Goal: Use online tool/utility: Utilize a website feature to perform a specific function

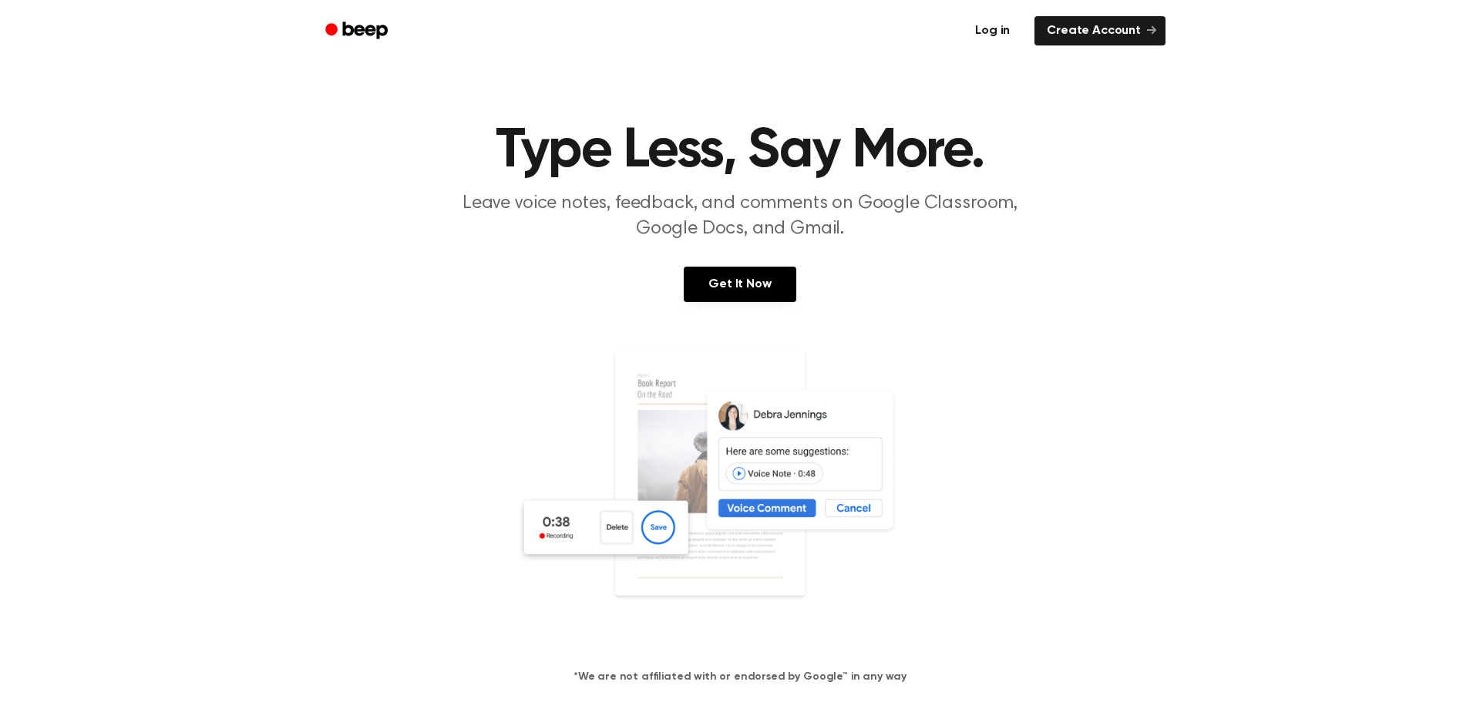
click at [1001, 25] on link "Log in" at bounding box center [993, 30] width 66 height 35
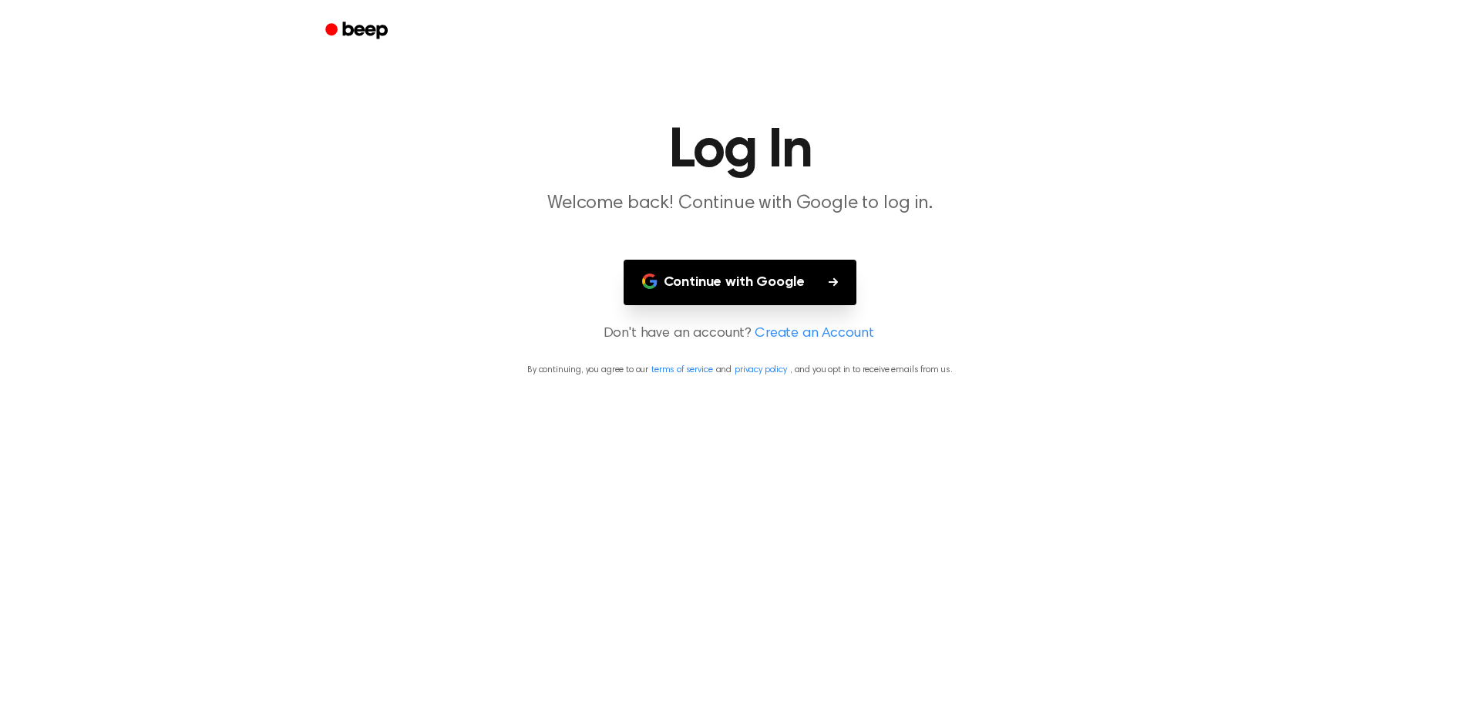
click at [680, 279] on button "Continue with Google" at bounding box center [741, 282] width 234 height 45
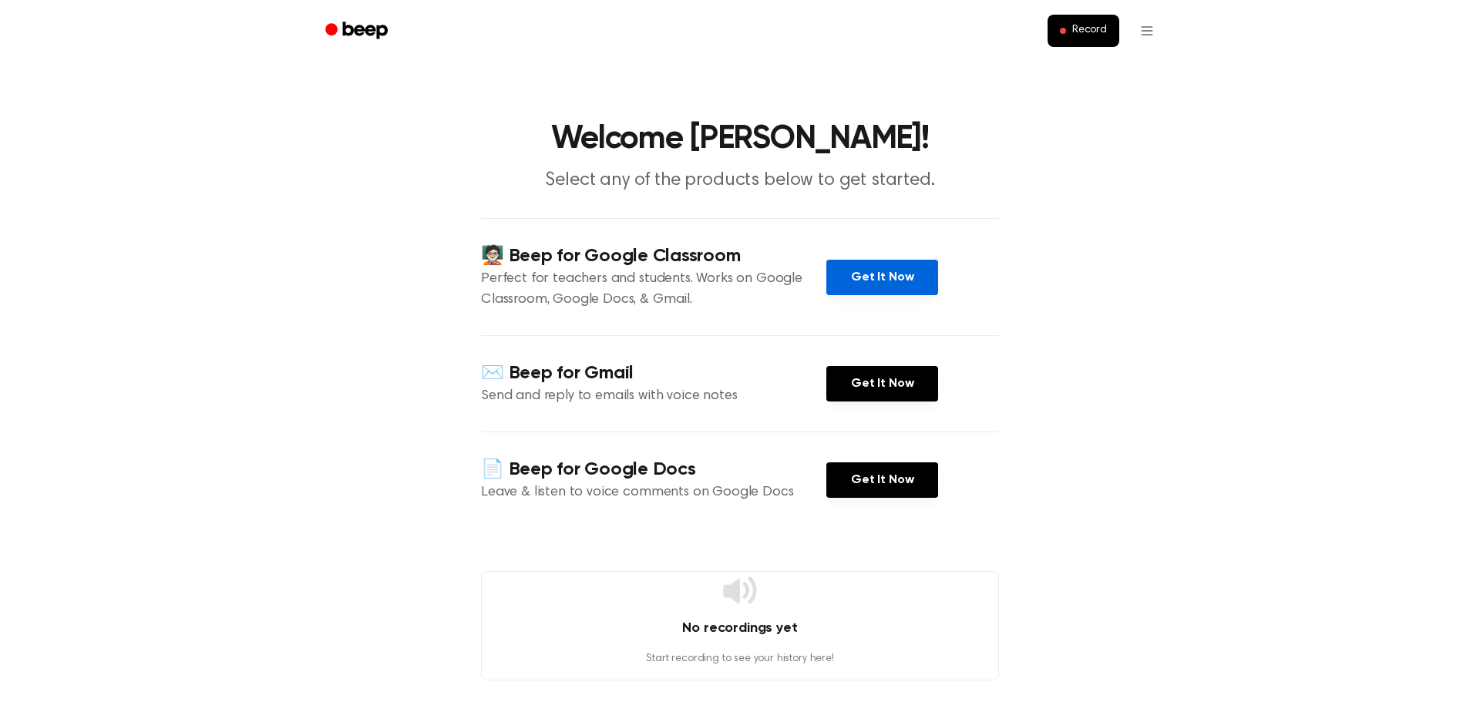
click at [914, 285] on link "Get It Now" at bounding box center [882, 277] width 112 height 35
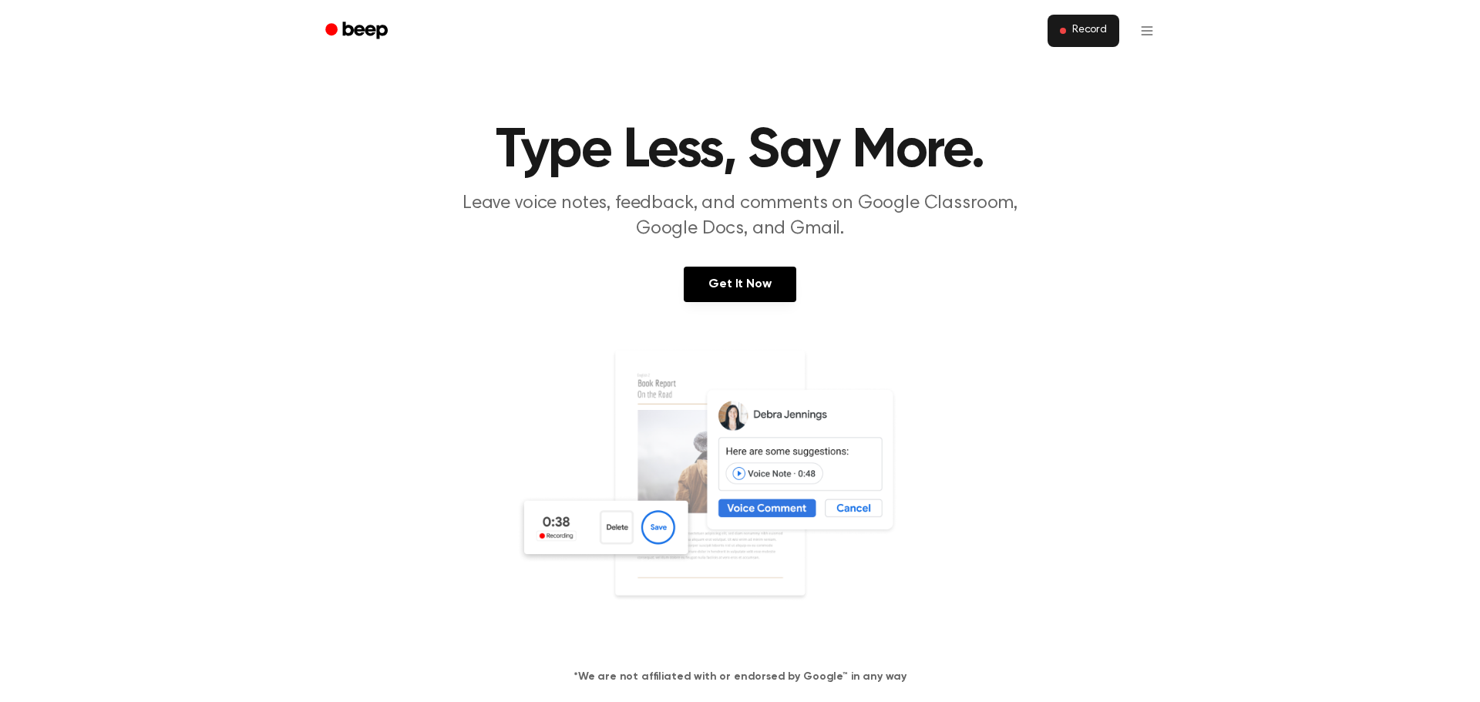
click at [1094, 36] on span "Record" at bounding box center [1089, 31] width 35 height 14
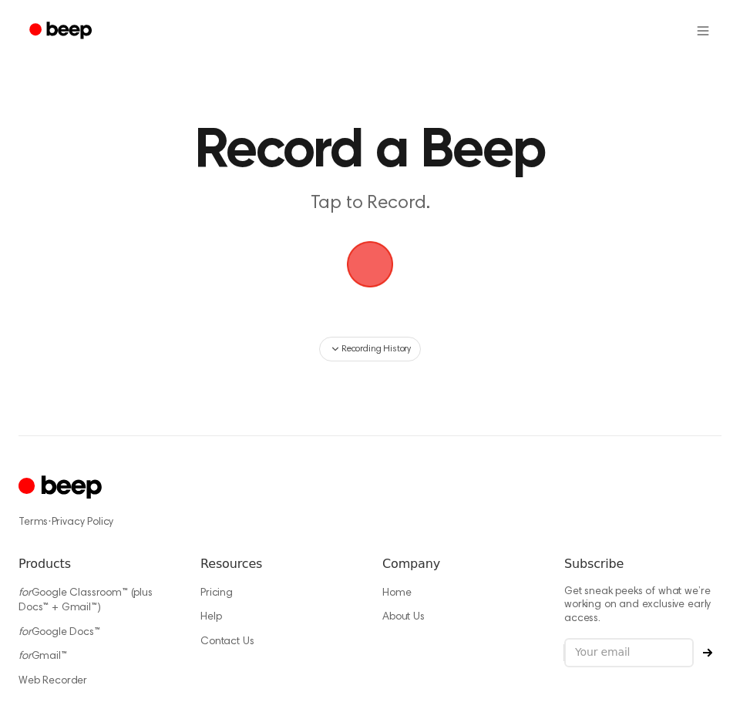
click at [387, 256] on span "button" at bounding box center [369, 264] width 57 height 57
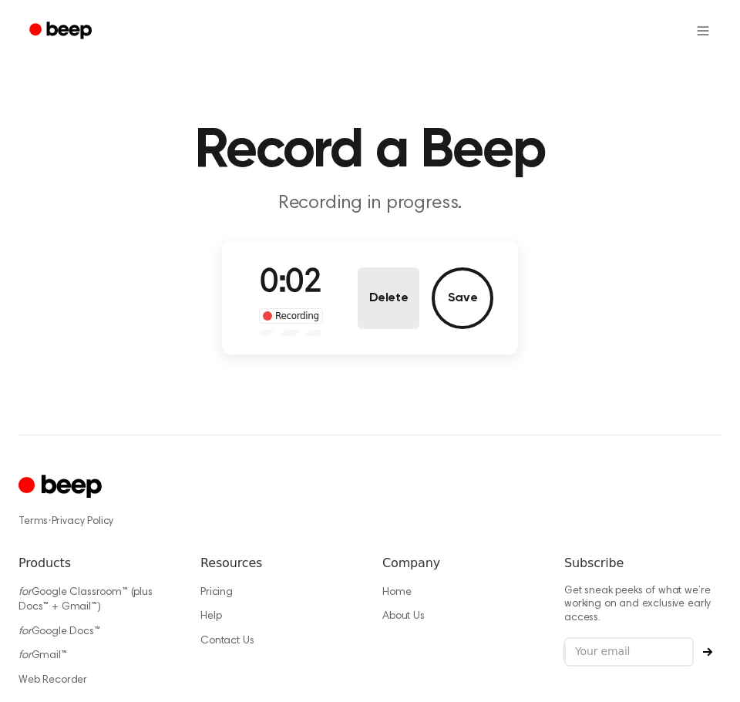
click at [375, 303] on button "Delete" at bounding box center [389, 298] width 62 height 62
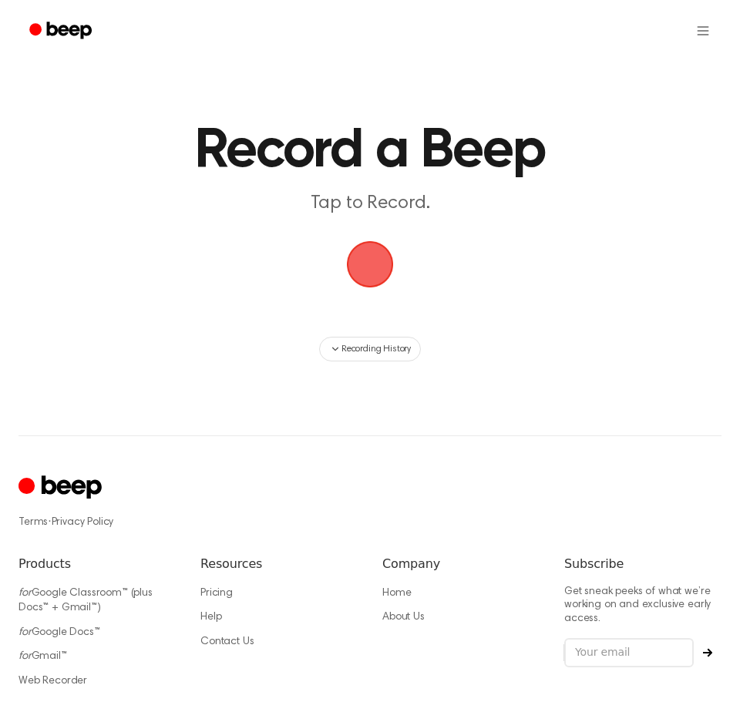
click at [382, 261] on span "button" at bounding box center [369, 264] width 57 height 57
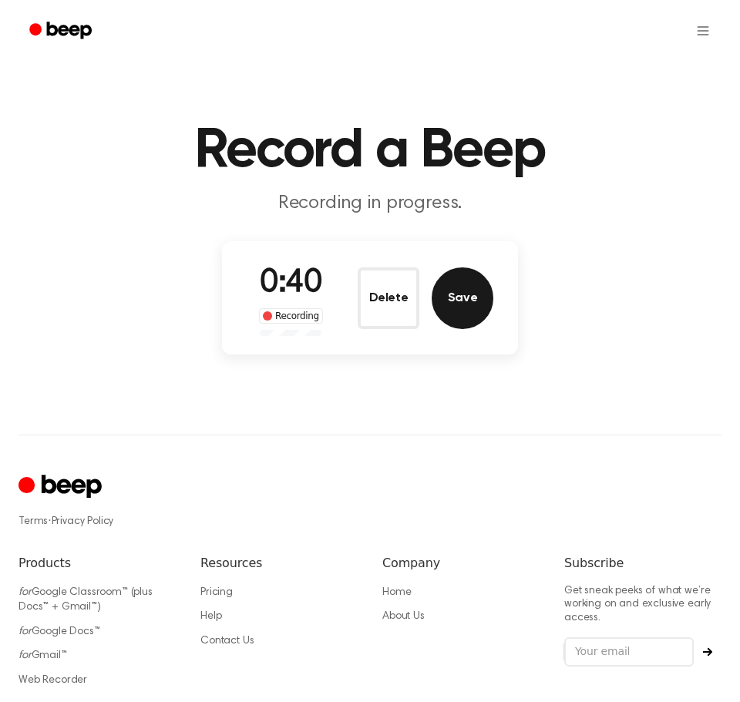
click at [455, 291] on button "Save" at bounding box center [463, 298] width 62 height 62
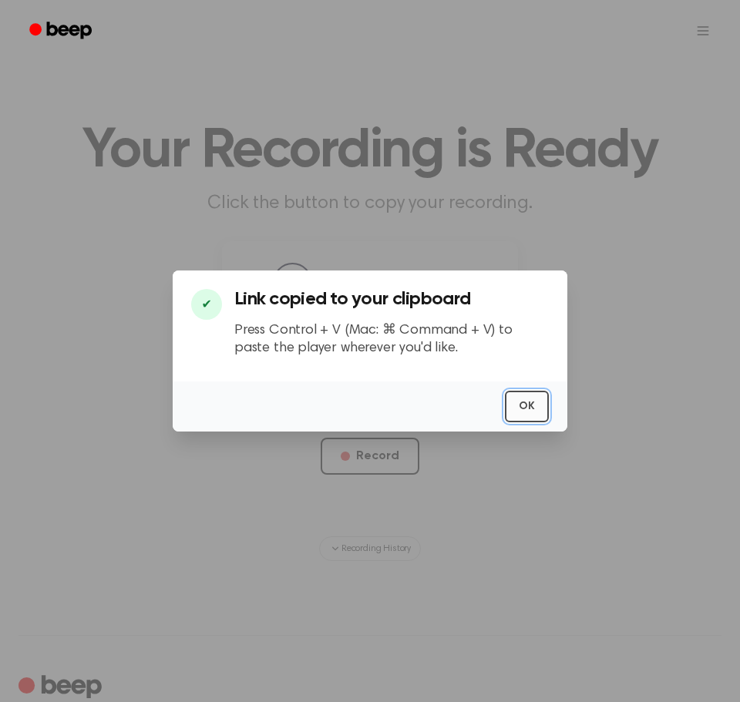
click at [528, 405] on button "OK" at bounding box center [527, 407] width 44 height 32
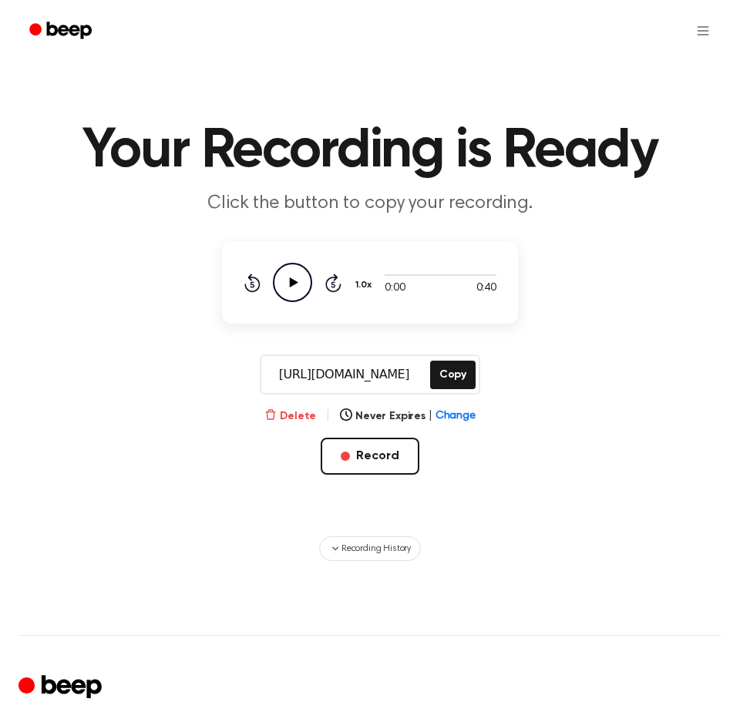
click at [311, 412] on button "Delete" at bounding box center [290, 416] width 52 height 16
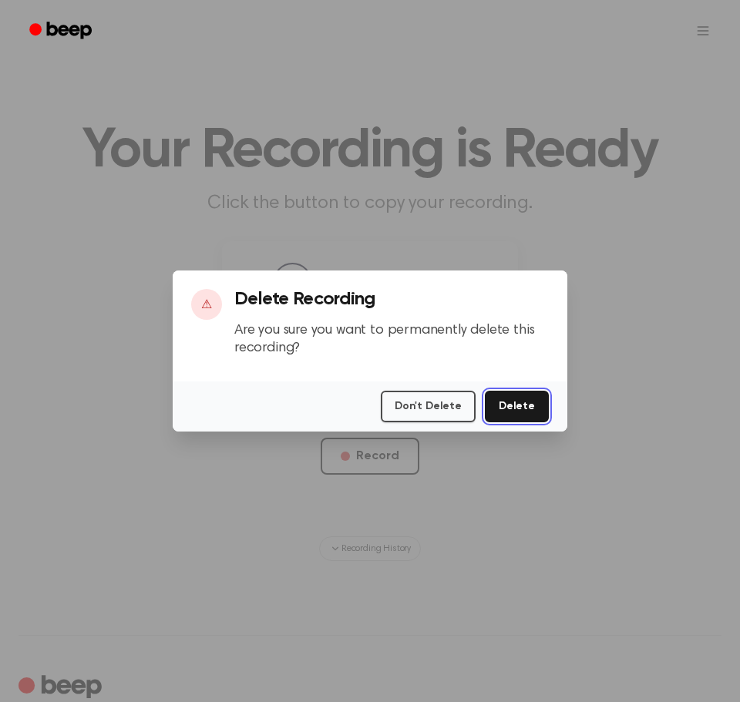
click at [513, 415] on button "Delete" at bounding box center [517, 407] width 64 height 32
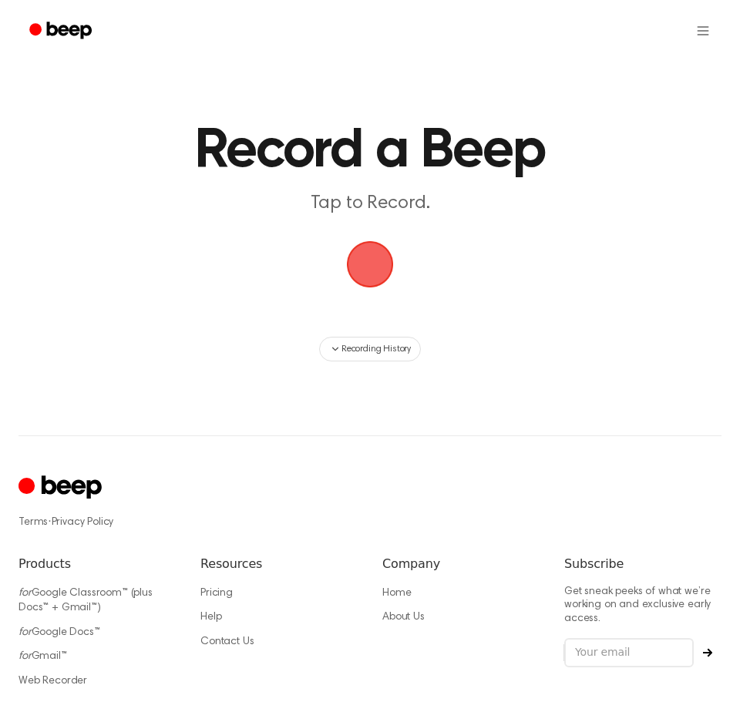
click at [370, 259] on span "button" at bounding box center [370, 264] width 85 height 85
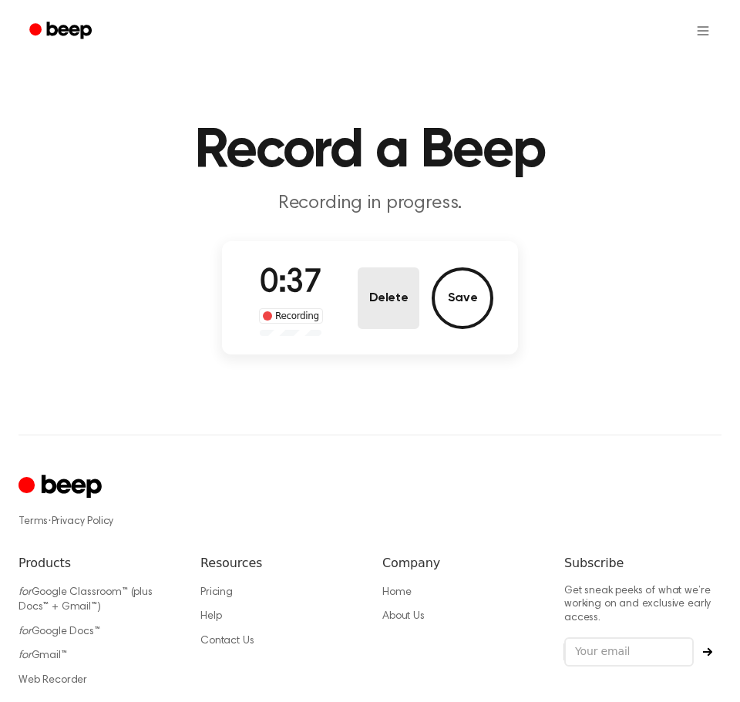
click at [391, 286] on button "Delete" at bounding box center [389, 298] width 62 height 62
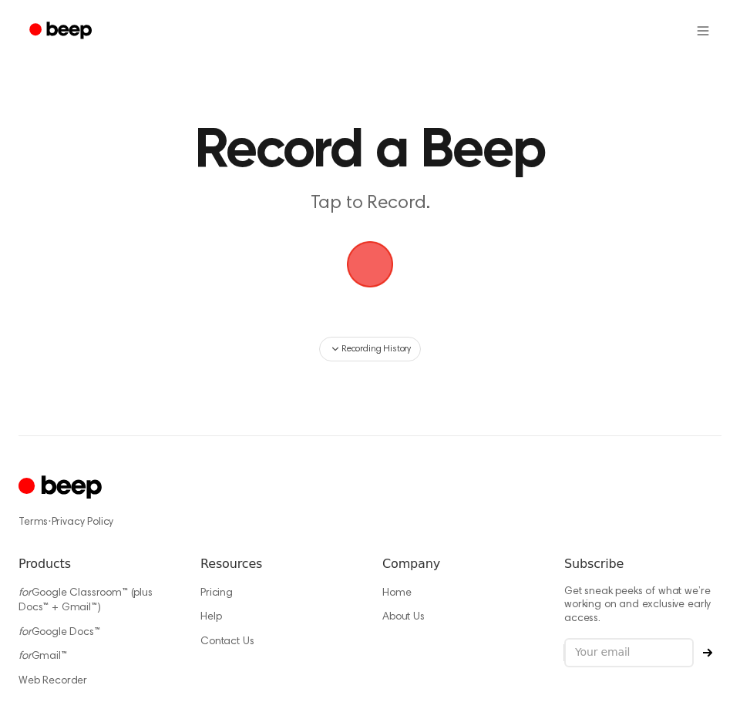
click at [358, 264] on span "button" at bounding box center [369, 263] width 79 height 79
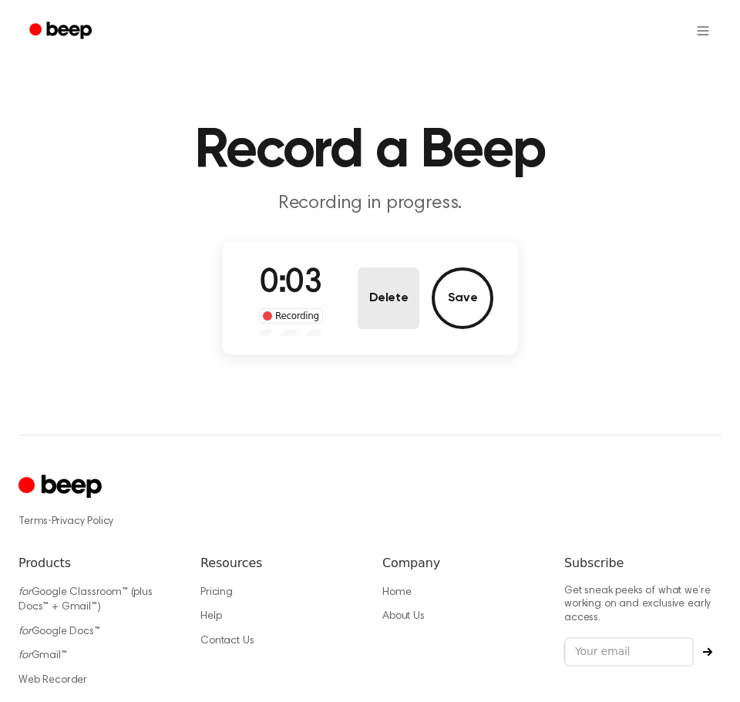
click at [388, 312] on button "Delete" at bounding box center [389, 298] width 62 height 62
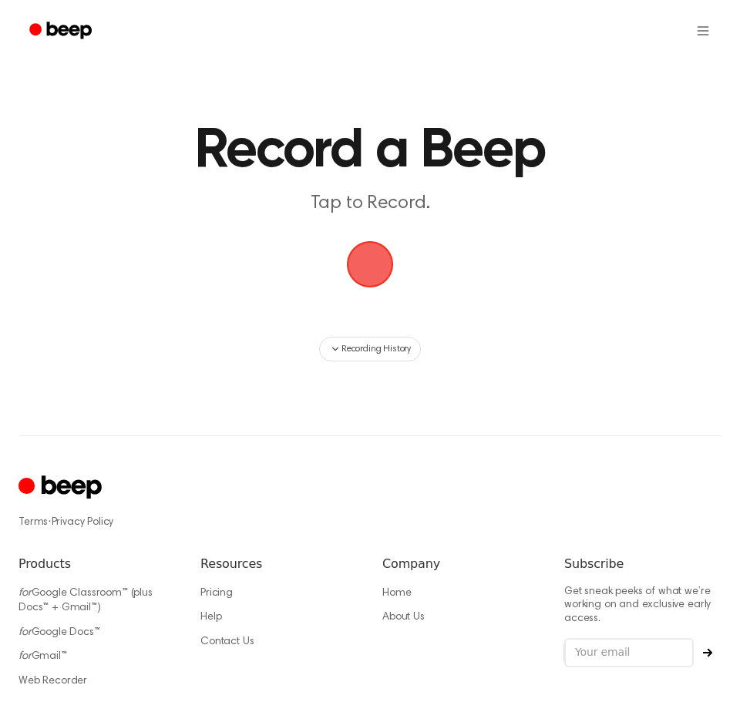
click at [374, 279] on span "button" at bounding box center [370, 264] width 86 height 86
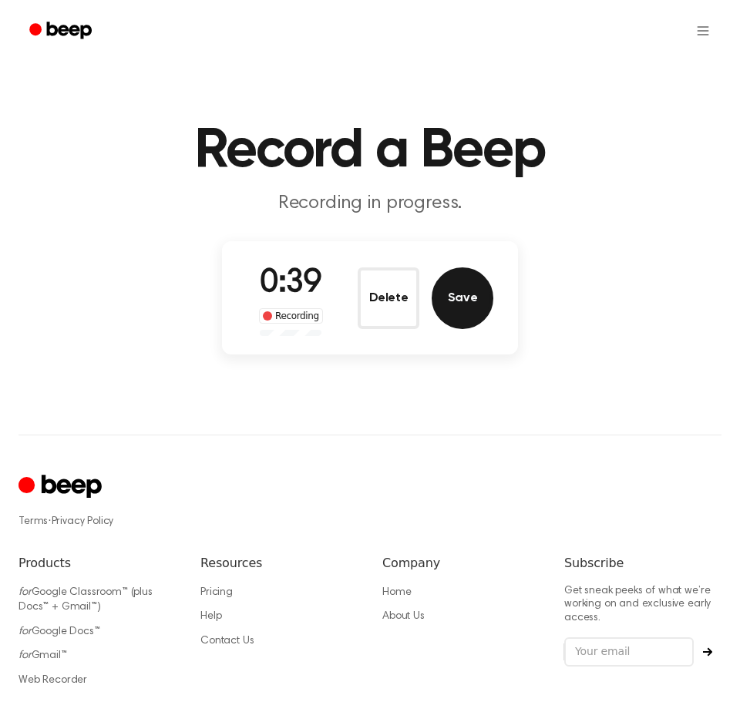
click at [449, 287] on button "Save" at bounding box center [463, 298] width 62 height 62
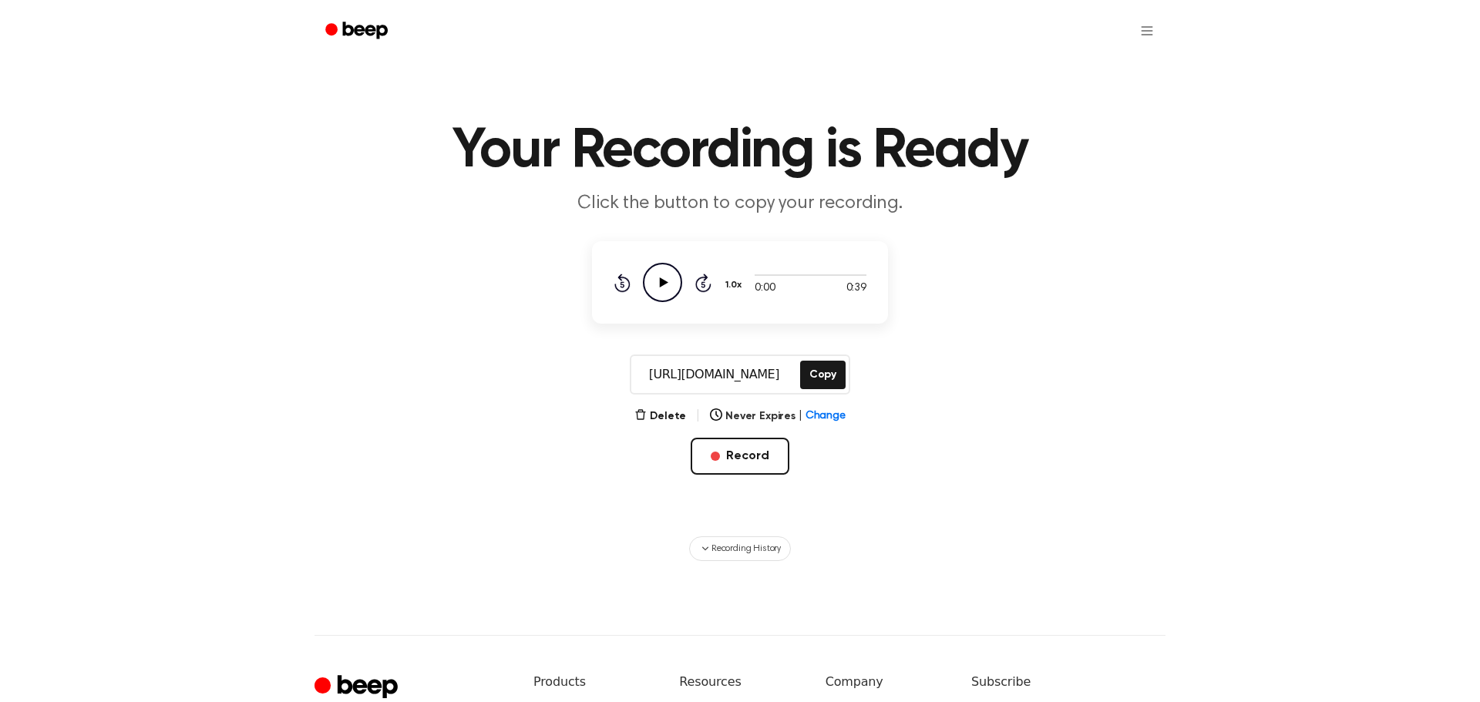
click at [674, 203] on p "Click the button to copy your recording." at bounding box center [740, 203] width 592 height 25
click at [739, 380] on button "Copy" at bounding box center [822, 375] width 45 height 29
